Goal: Communication & Community: Answer question/provide support

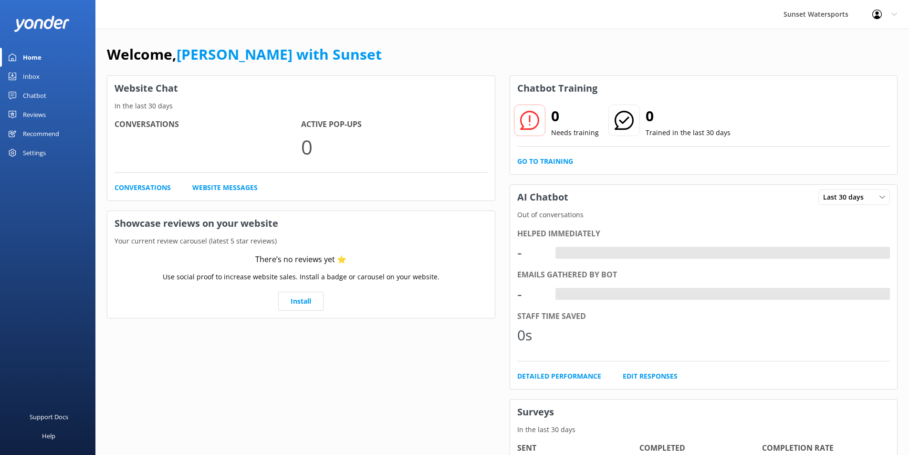
click at [37, 74] on div "Inbox" at bounding box center [31, 76] width 17 height 19
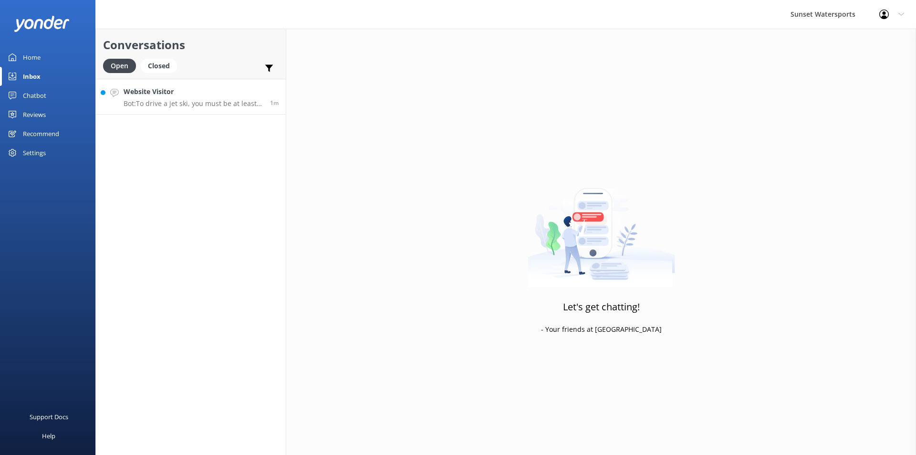
click at [182, 105] on p "Bot: To drive a jet ski, you must be at least [DEMOGRAPHIC_DATA] with a valid p…" at bounding box center [193, 103] width 139 height 9
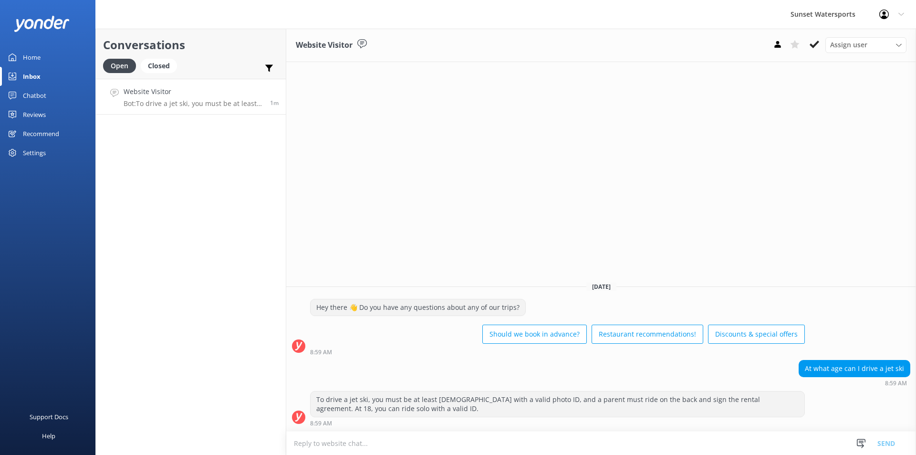
click at [331, 443] on textarea at bounding box center [601, 442] width 630 height 23
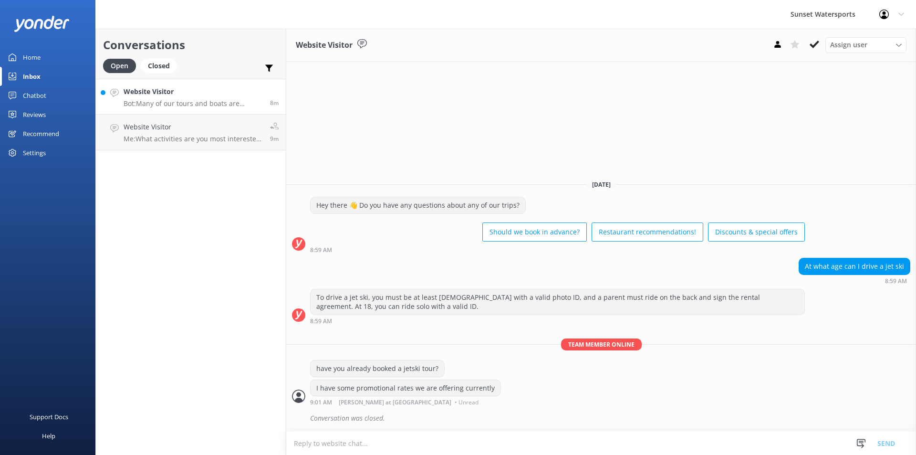
click at [162, 96] on h4 "Website Visitor" at bounding box center [193, 91] width 139 height 10
